Goal: Obtain resource: Obtain resource

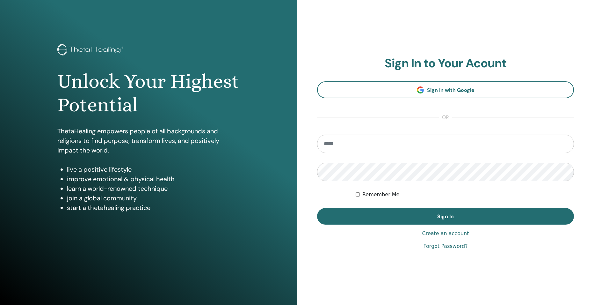
click at [391, 145] on input "email" at bounding box center [445, 144] width 257 height 18
type input "**********"
click at [317, 208] on button "Sign In" at bounding box center [445, 216] width 257 height 17
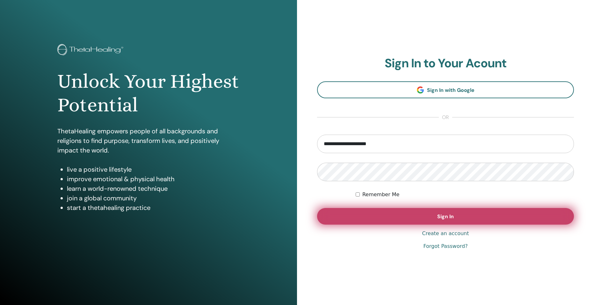
click at [405, 218] on button "Sign In" at bounding box center [445, 216] width 257 height 17
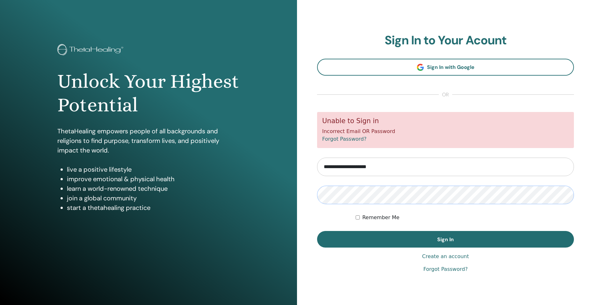
click at [317, 231] on button "Sign In" at bounding box center [445, 239] width 257 height 17
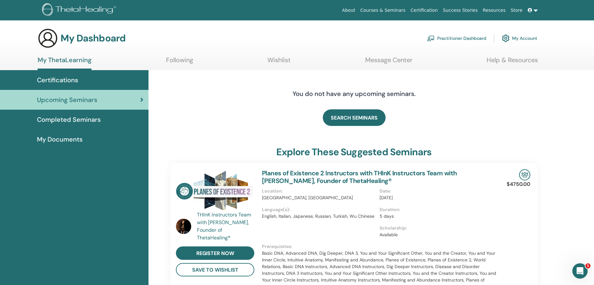
click at [83, 79] on div "Certifications" at bounding box center [74, 80] width 138 height 10
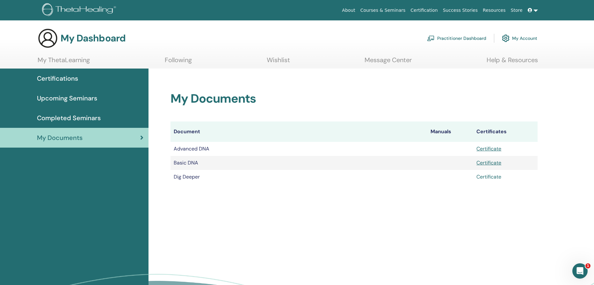
click at [498, 179] on link "Certificate" at bounding box center [489, 176] width 25 height 7
